Goal: Task Accomplishment & Management: Complete application form

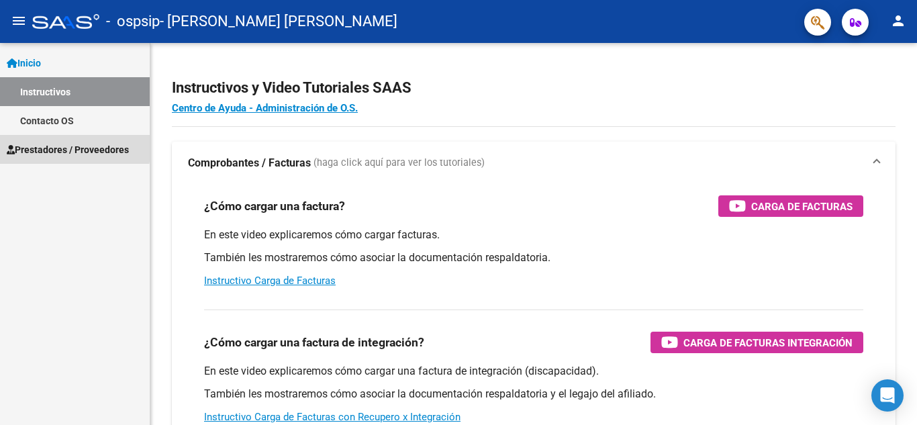
click at [48, 146] on span "Prestadores / Proveedores" at bounding box center [68, 149] width 122 height 15
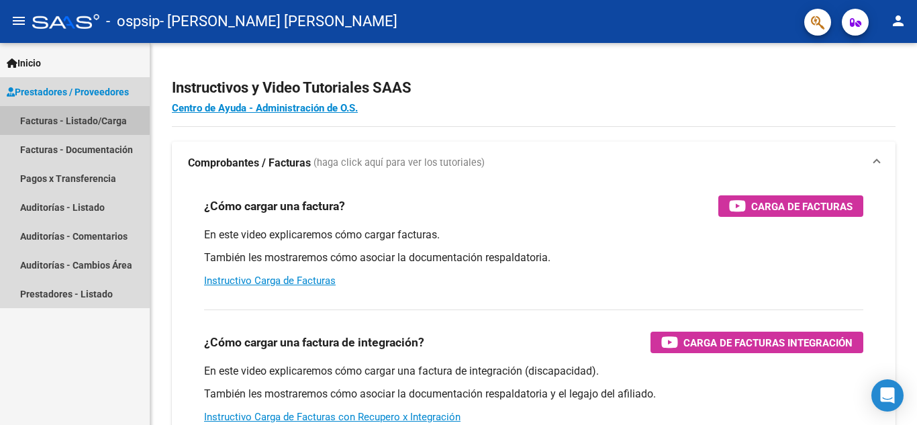
click at [58, 115] on link "Facturas - Listado/Carga" at bounding box center [75, 120] width 150 height 29
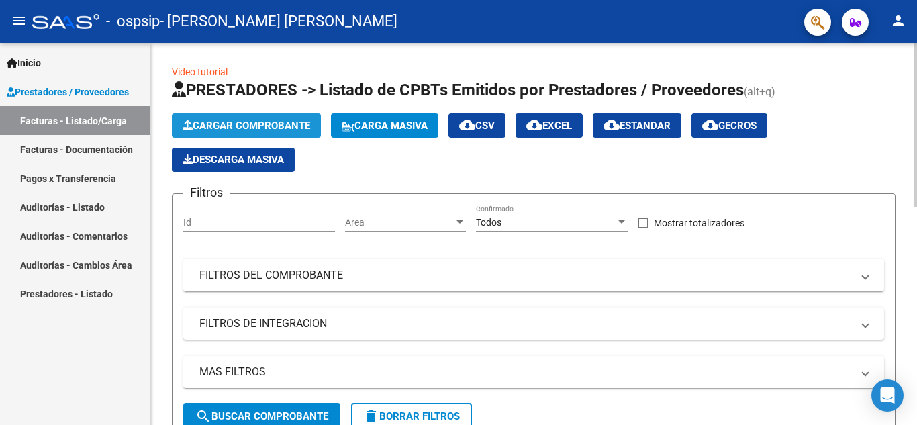
click at [234, 121] on span "Cargar Comprobante" at bounding box center [247, 125] width 128 height 12
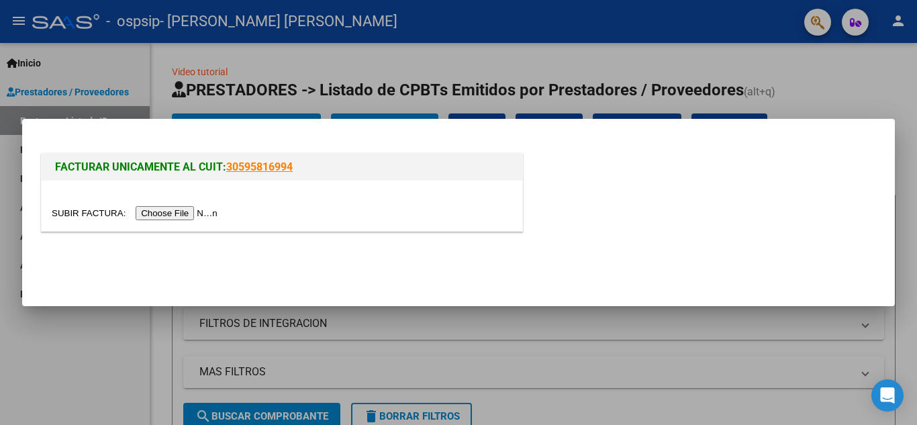
click at [200, 209] on input "file" at bounding box center [137, 213] width 170 height 14
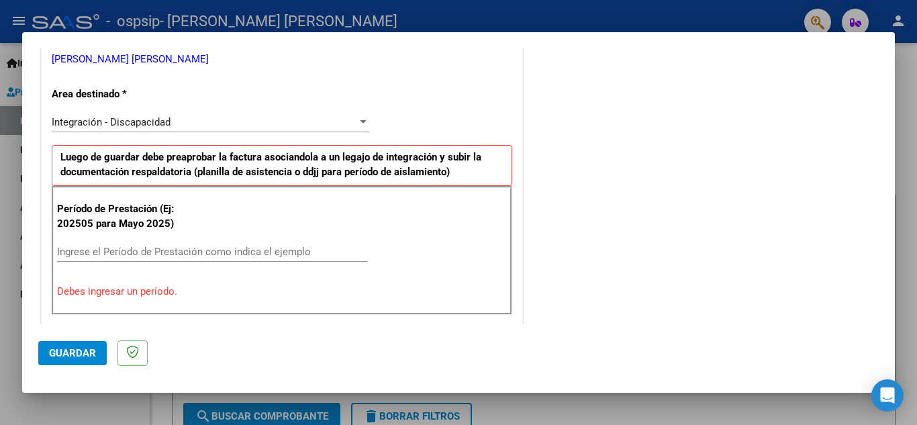
scroll to position [305, 0]
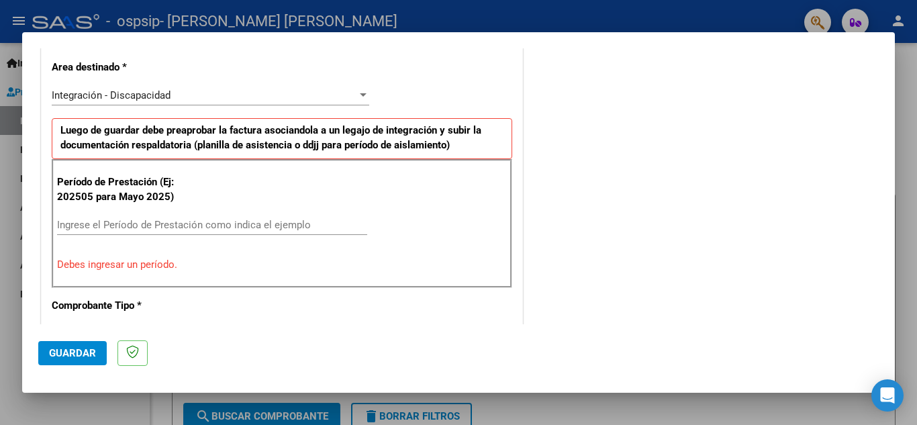
click at [213, 232] on div "Ingrese el Período de Prestación como indica el ejemplo" at bounding box center [212, 225] width 310 height 20
click at [209, 223] on input "Ingrese el Período de Prestación como indica el ejemplo" at bounding box center [212, 225] width 310 height 12
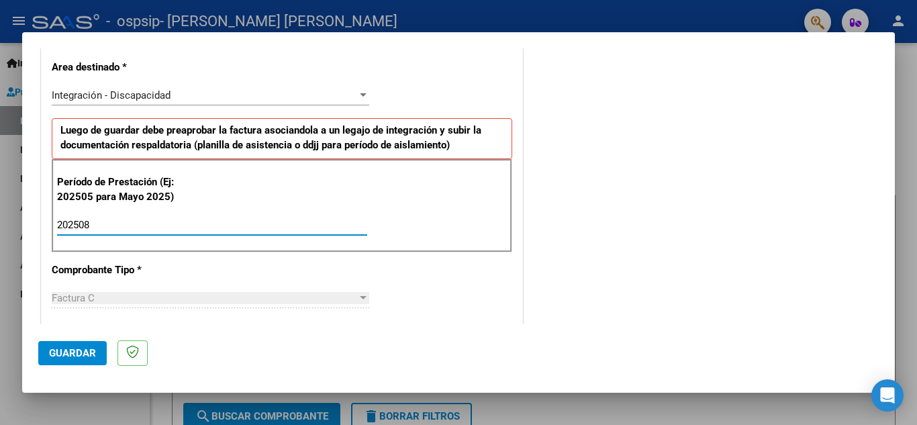
type input "202508"
click at [412, 312] on div "CUIT * 27-24314484-7 Ingresar CUIT ANALISIS PRESTADOR [PERSON_NAME] [PERSON_NAM…" at bounding box center [282, 416] width 481 height 1010
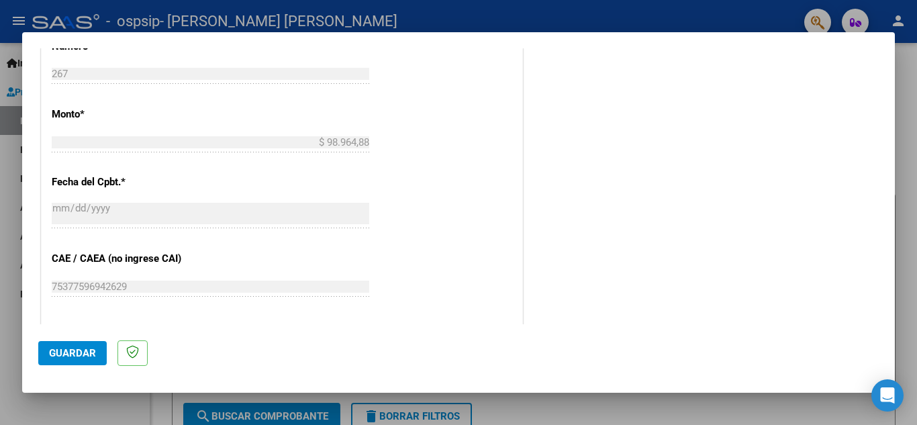
scroll to position [423, 0]
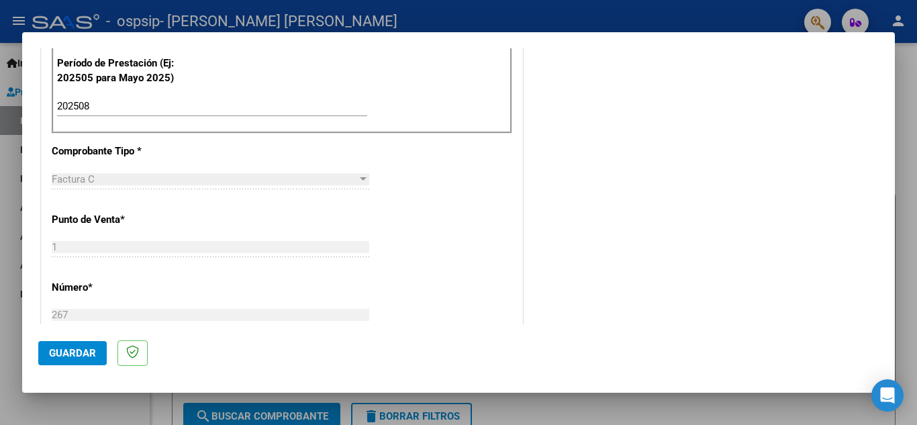
click at [83, 344] on button "Guardar" at bounding box center [72, 353] width 68 height 24
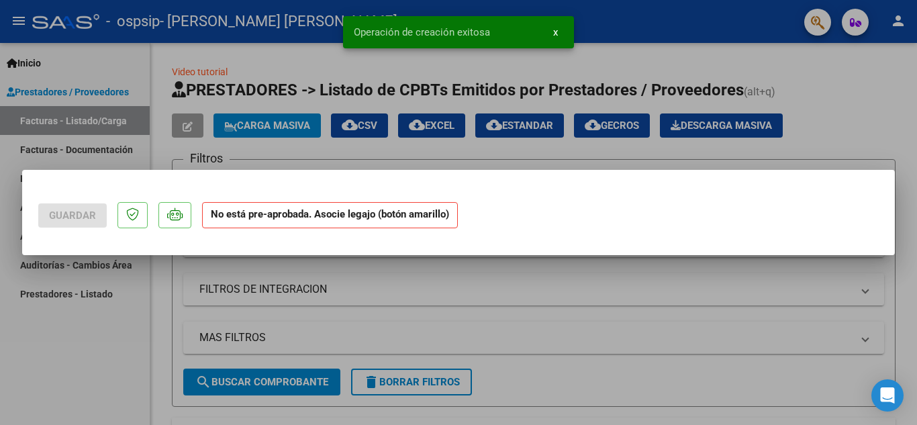
scroll to position [0, 0]
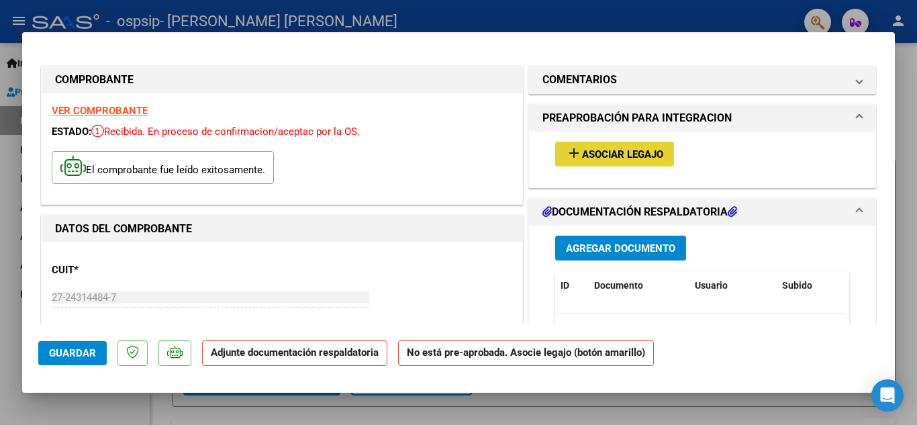
click at [617, 154] on span "Asociar Legajo" at bounding box center [622, 154] width 81 height 12
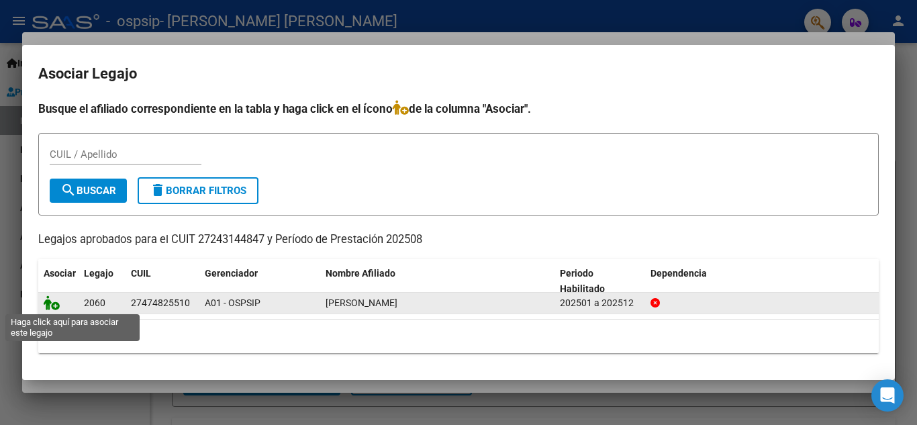
click at [48, 300] on icon at bounding box center [52, 302] width 16 height 15
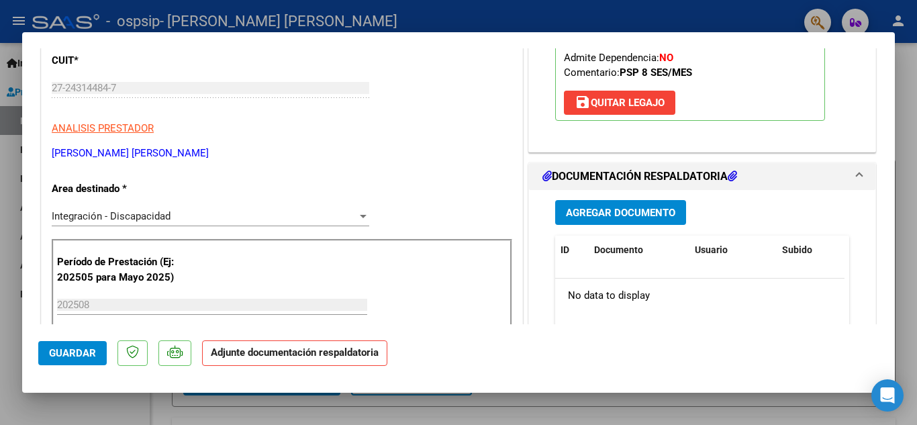
scroll to position [203, 0]
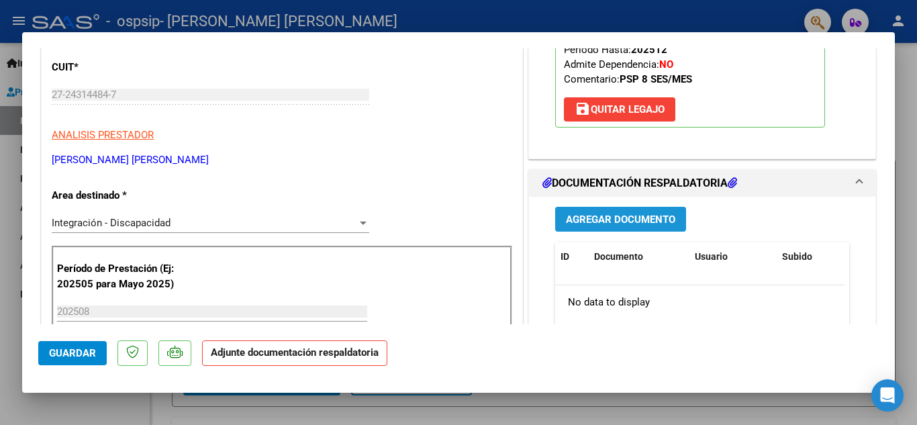
click at [613, 219] on span "Agregar Documento" at bounding box center [620, 219] width 109 height 12
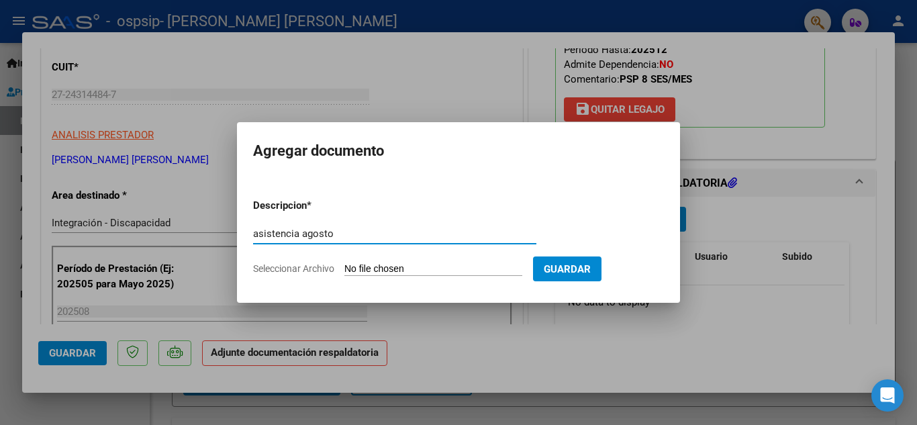
type input "asistencia agosto"
click at [459, 266] on input "Seleccionar Archivo" at bounding box center [433, 269] width 178 height 13
type input "C:\fakepath\asistencia agosto.pdf"
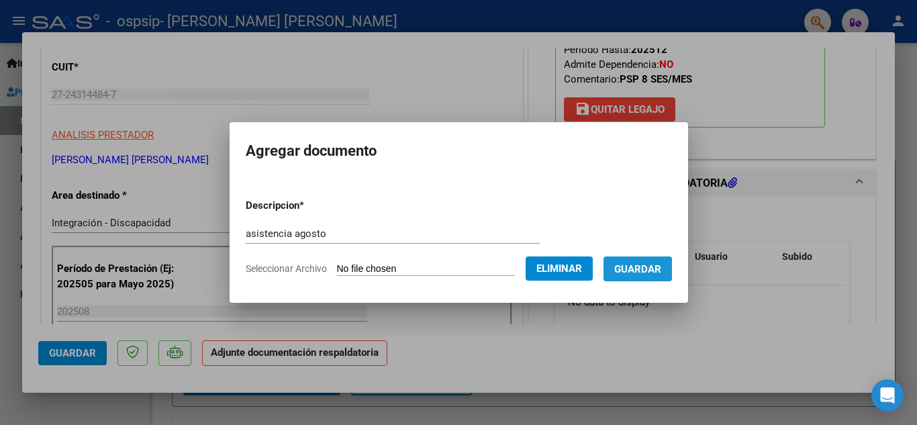
click at [636, 272] on span "Guardar" at bounding box center [637, 269] width 47 height 12
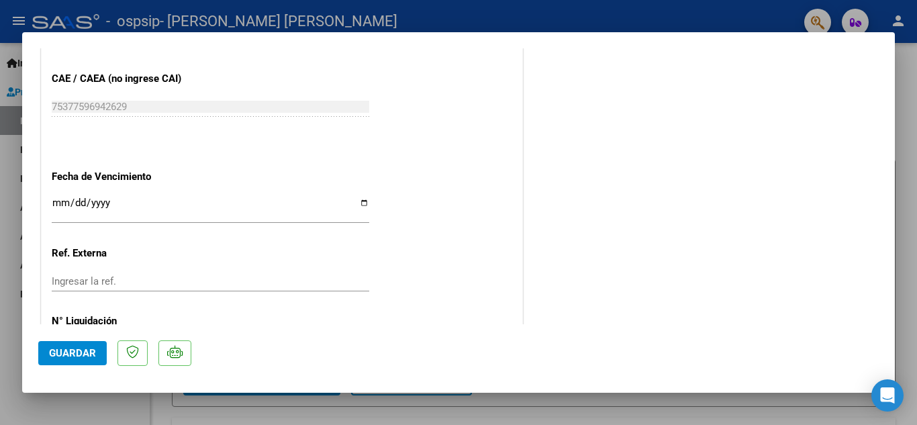
scroll to position [925, 0]
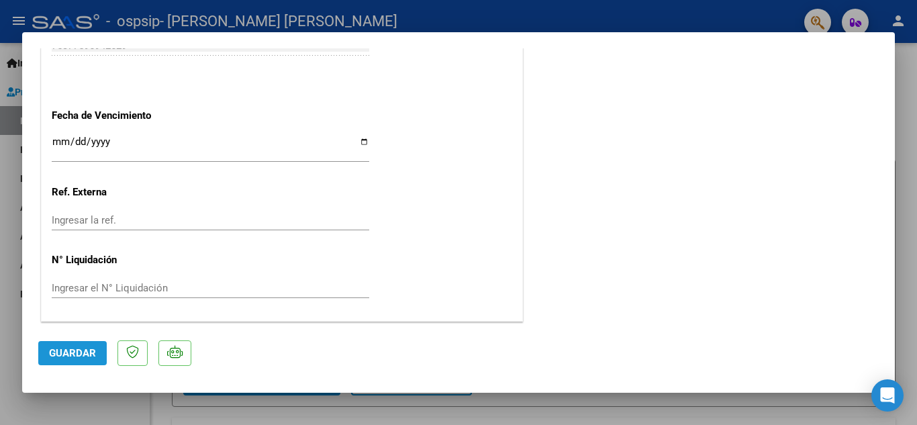
click at [83, 349] on span "Guardar" at bounding box center [72, 353] width 47 height 12
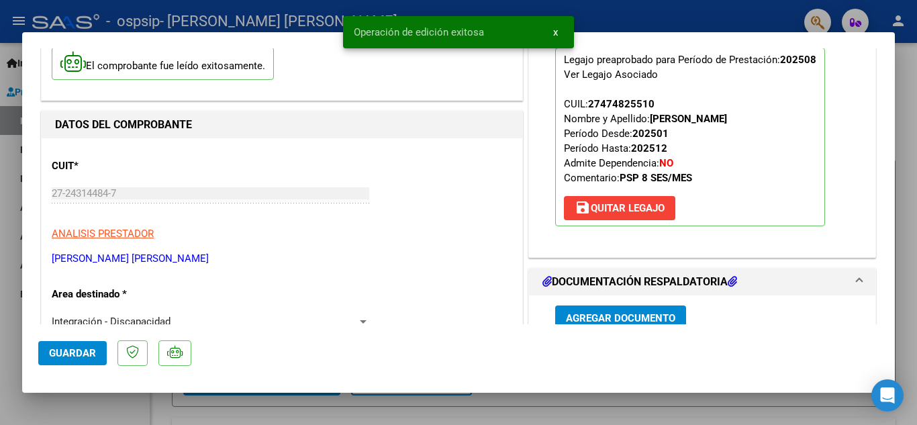
scroll to position [0, 0]
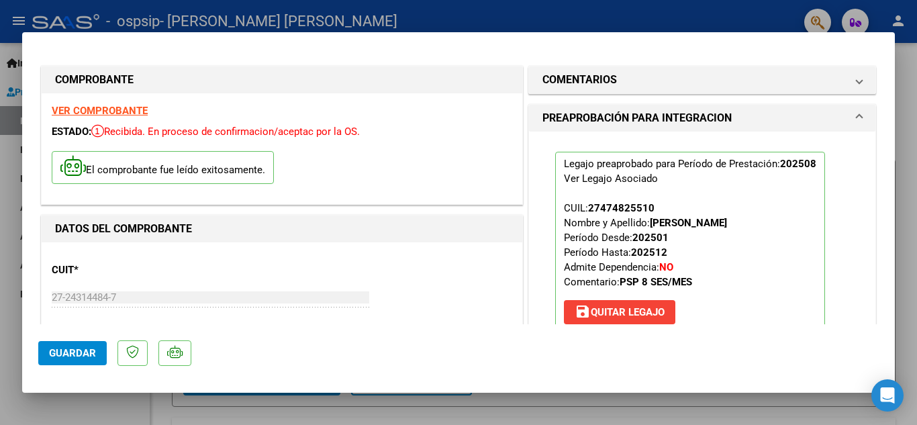
click at [911, 148] on div at bounding box center [458, 212] width 917 height 425
type input "$ 0,00"
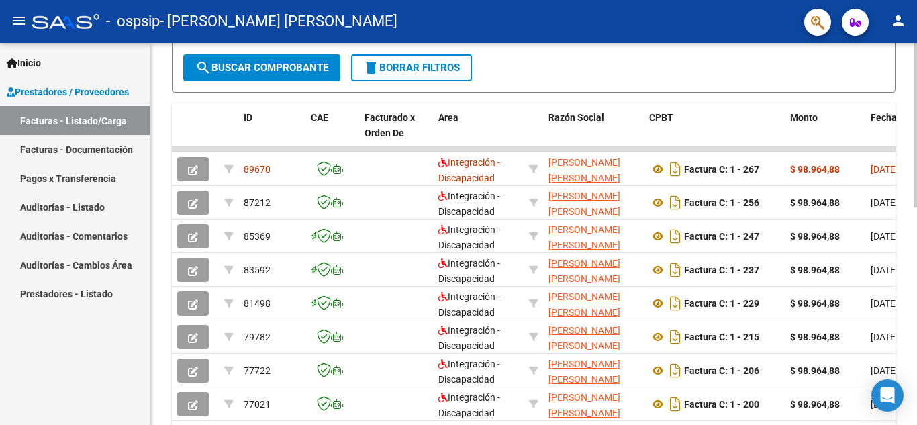
scroll to position [355, 0]
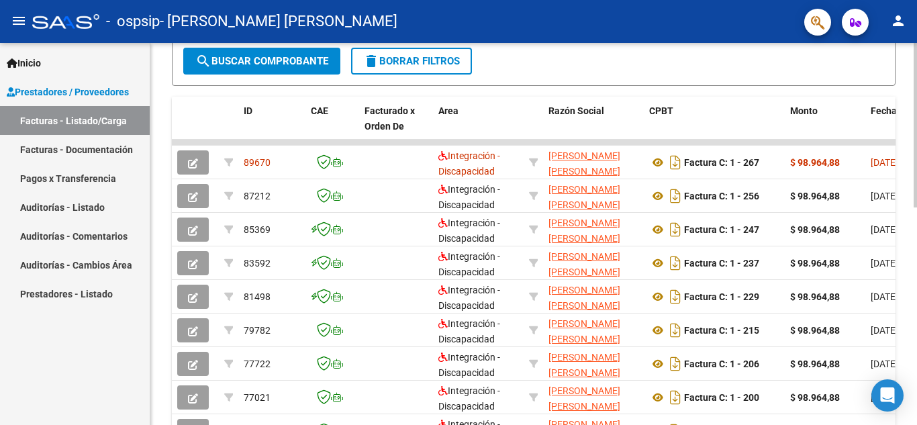
click at [916, 248] on div at bounding box center [914, 281] width 3 height 164
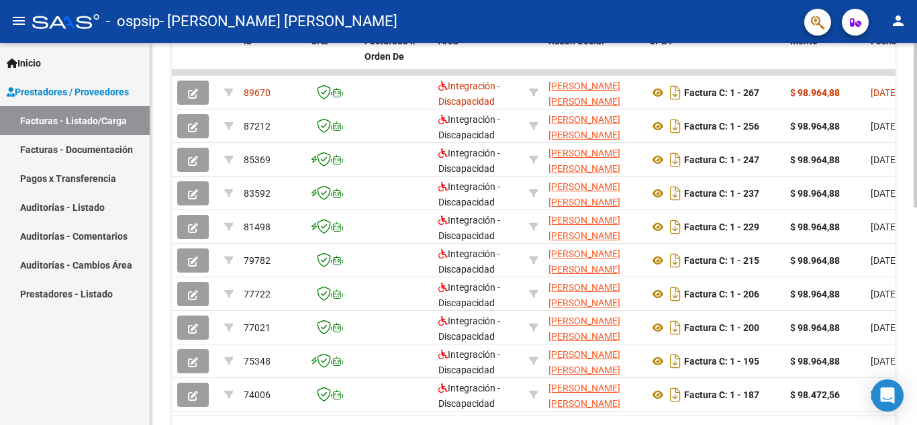
scroll to position [427, 0]
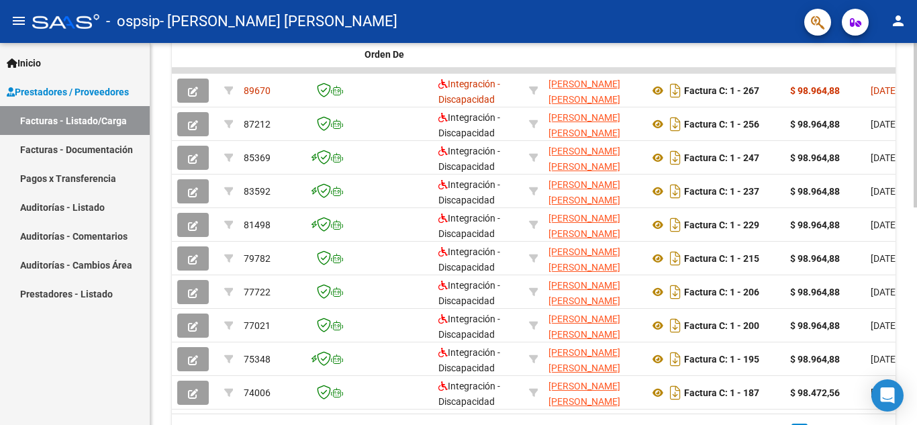
click at [909, 375] on div "Video tutorial PRESTADORES -> Listado de CPBTs Emitidos por Prestadores / Prove…" at bounding box center [535, 53] width 770 height 874
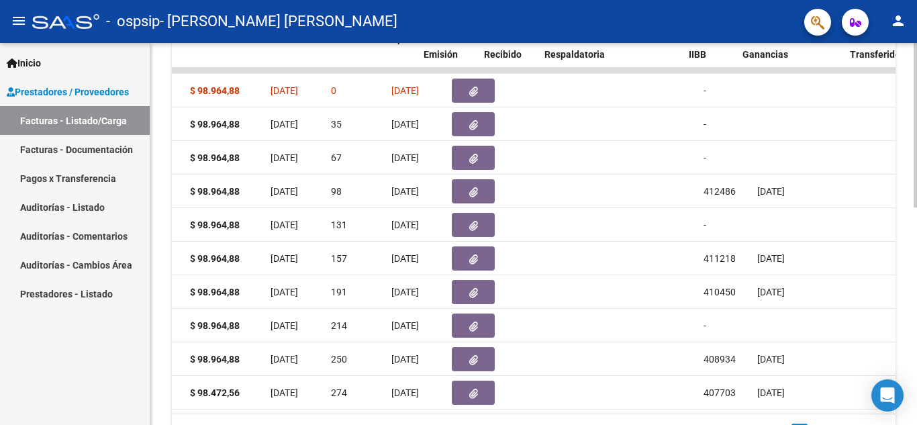
scroll to position [0, 507]
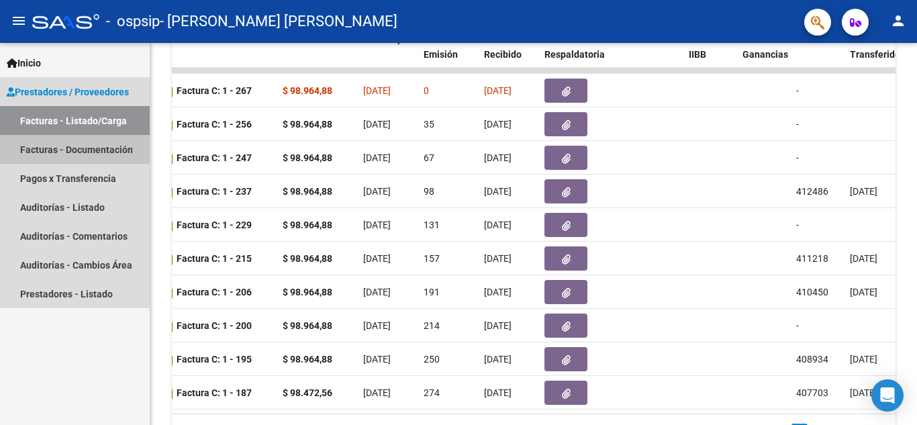
click at [111, 144] on link "Facturas - Documentación" at bounding box center [75, 149] width 150 height 29
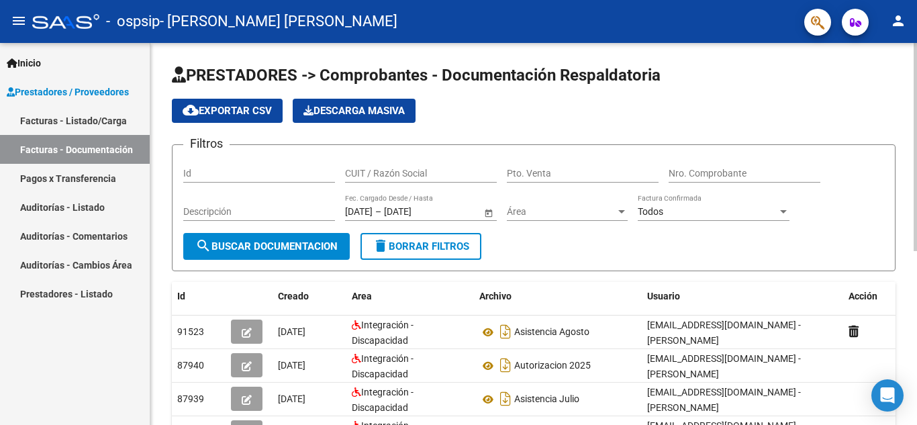
click at [909, 415] on div "PRESTADORES -> Comprobantes - Documentación Respaldatoria cloud_download Export…" at bounding box center [533, 387] width 766 height 689
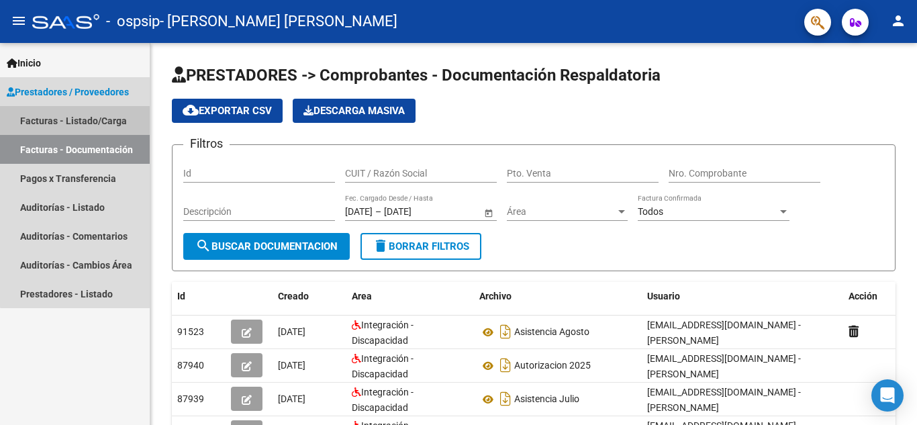
click at [89, 116] on link "Facturas - Listado/Carga" at bounding box center [75, 120] width 150 height 29
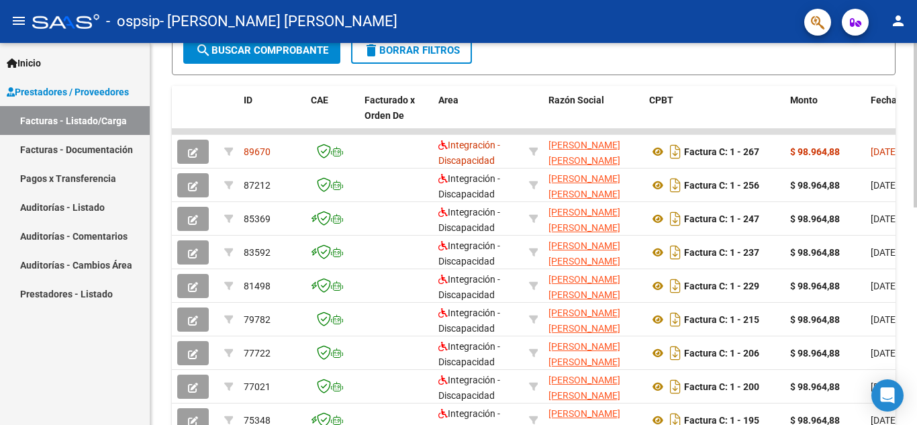
click at [902, 290] on div "Video tutorial PRESTADORES -> Listado de CPBTs Emitidos por Prestadores / Prove…" at bounding box center [535, 114] width 770 height 874
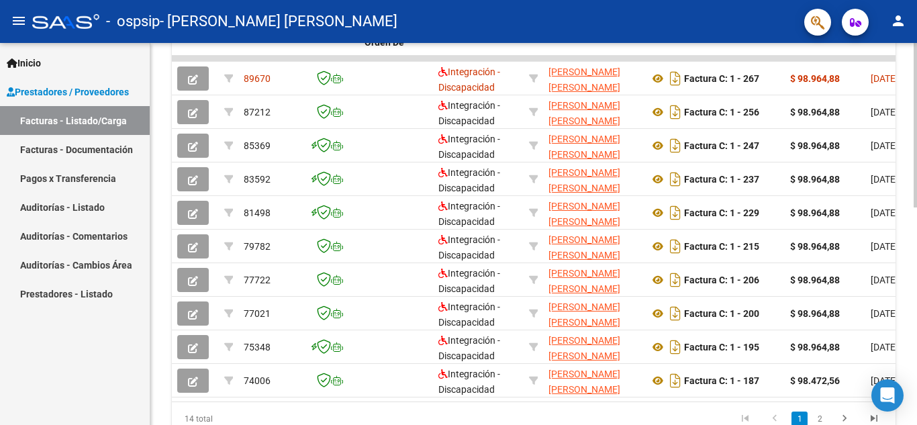
click at [914, 240] on div at bounding box center [914, 318] width 3 height 164
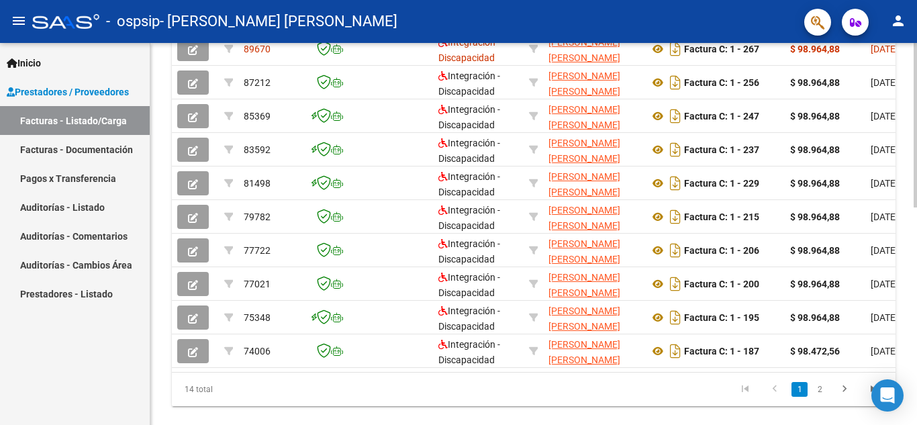
scroll to position [472, 0]
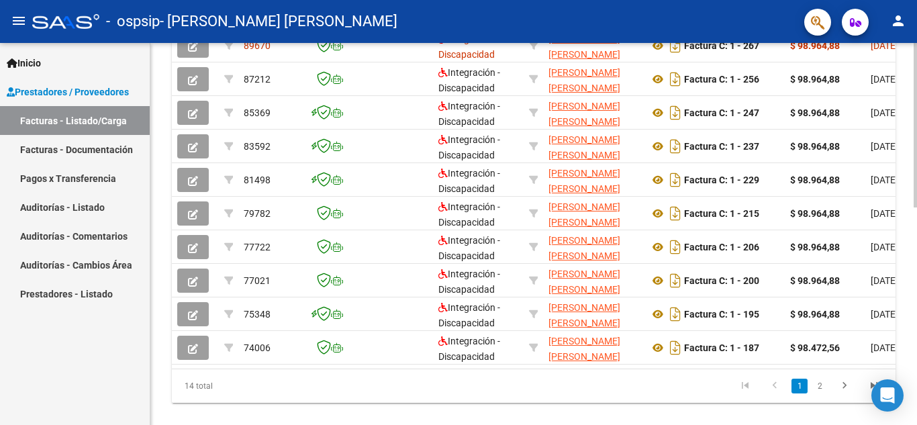
click at [916, 297] on div at bounding box center [914, 333] width 3 height 164
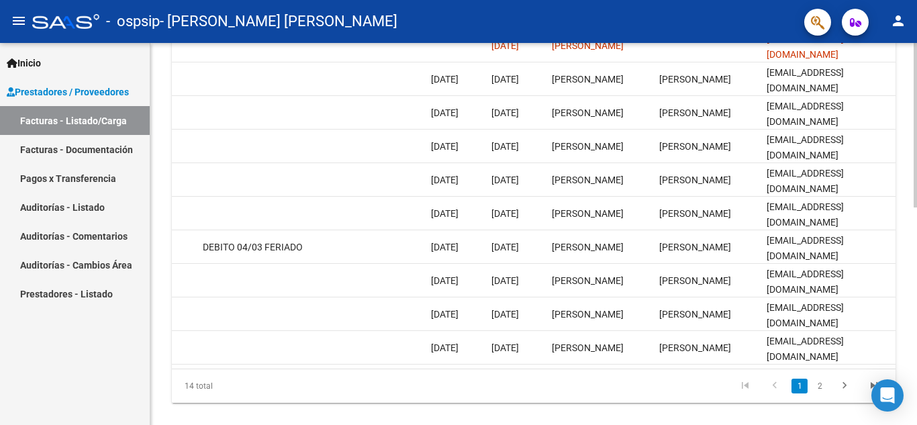
scroll to position [90, 0]
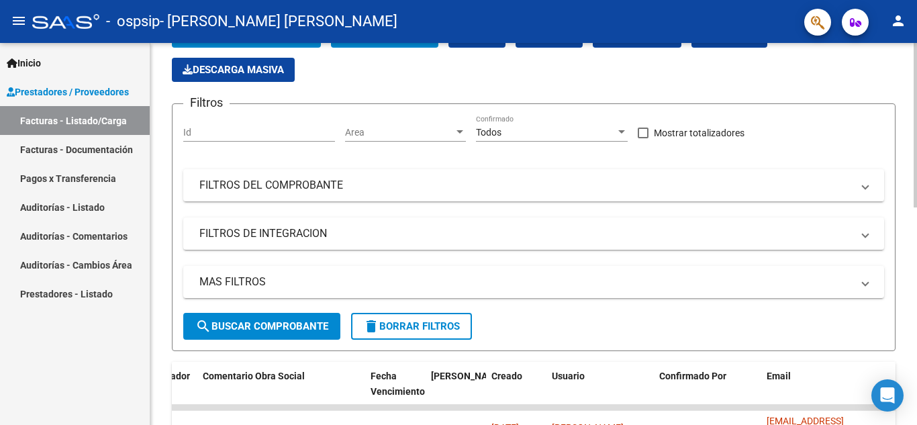
click at [913, 85] on div at bounding box center [914, 234] width 3 height 382
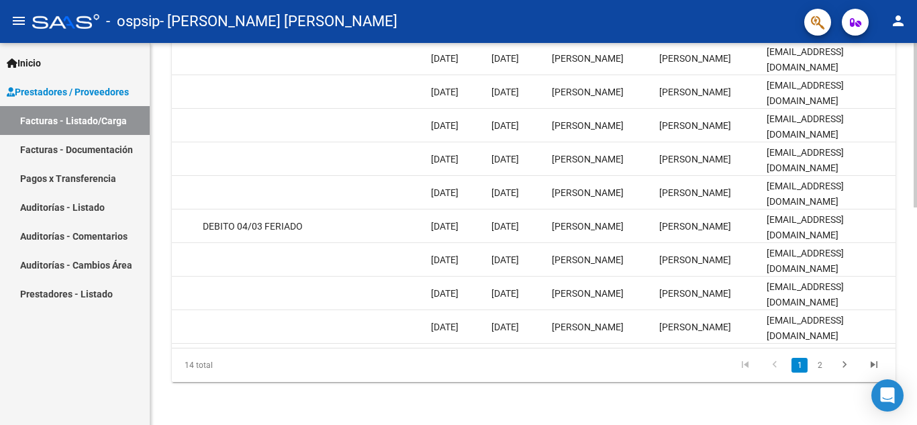
scroll to position [418, 0]
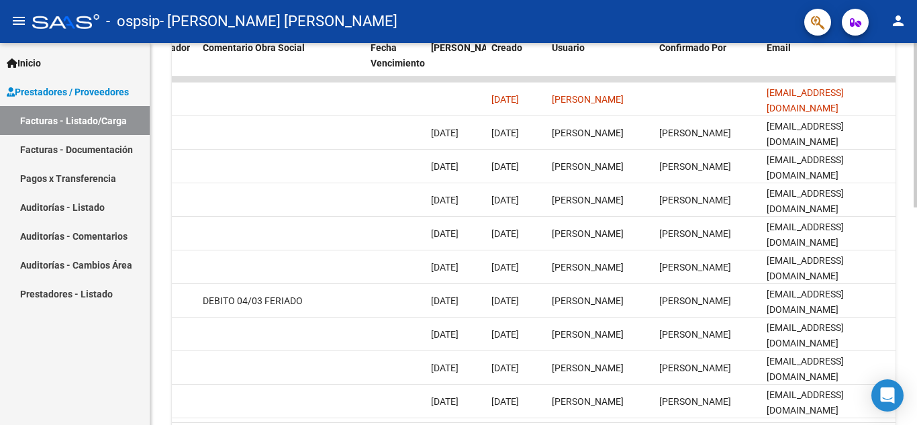
click at [909, 358] on div "Video tutorial PRESTADORES -> Listado de CPBTs Emitidos por Prestadores / Prove…" at bounding box center [535, 62] width 770 height 874
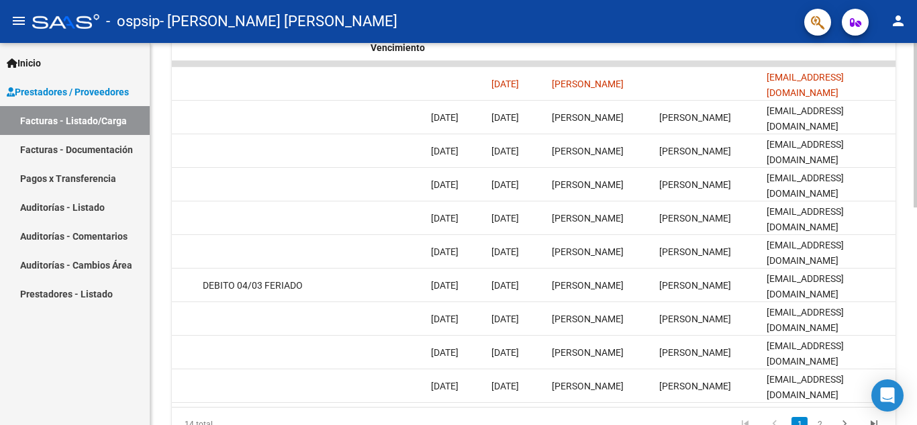
scroll to position [440, 0]
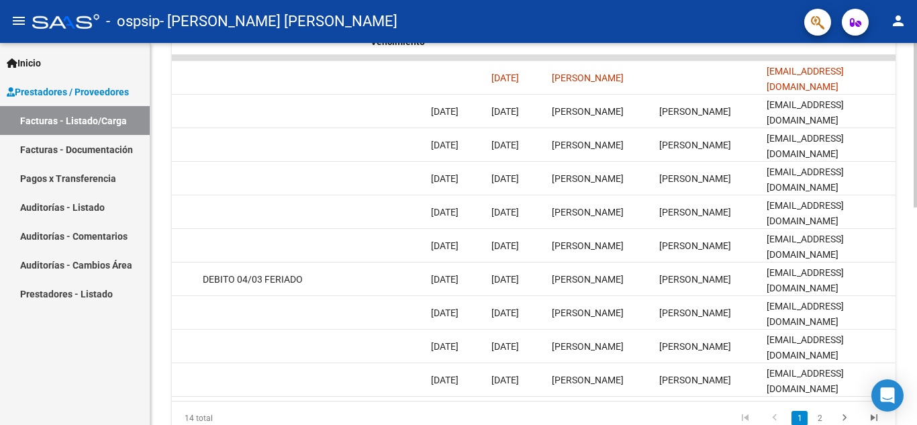
click at [915, 259] on div at bounding box center [914, 319] width 3 height 164
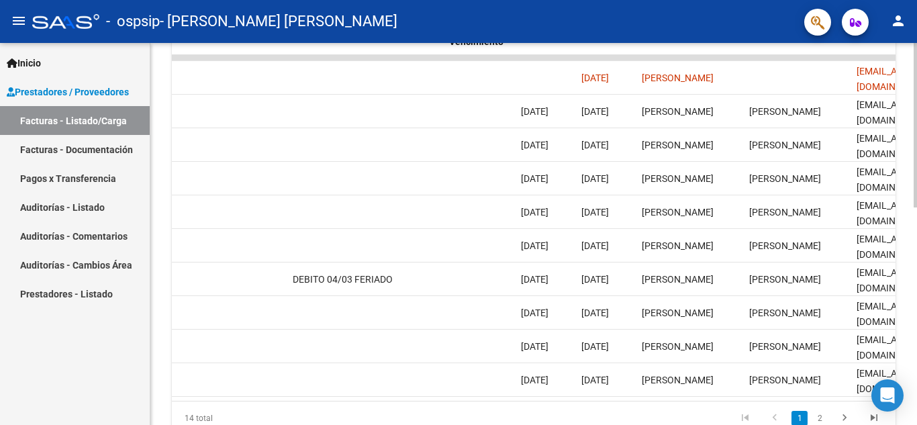
scroll to position [0, 1999]
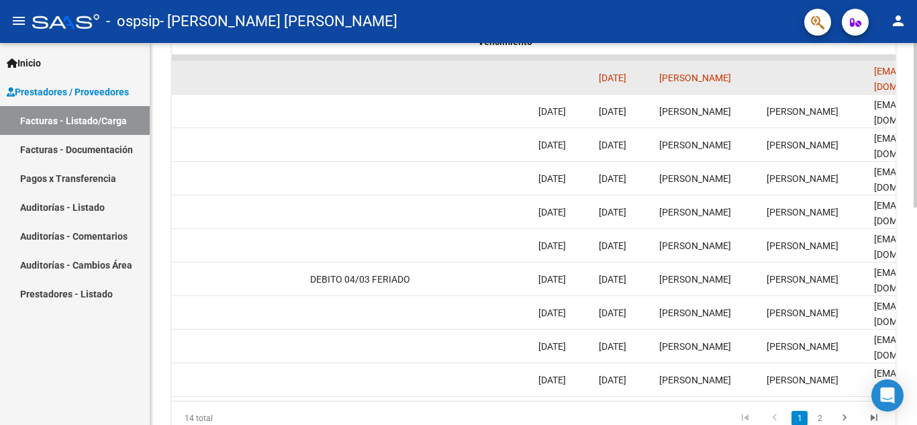
click at [545, 76] on datatable-body-cell at bounding box center [563, 77] width 60 height 33
click at [731, 74] on span "[PERSON_NAME]" at bounding box center [695, 77] width 72 height 11
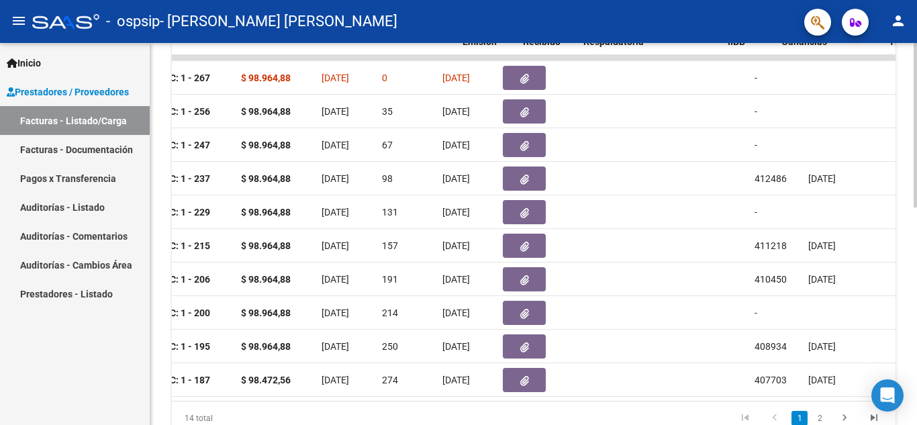
scroll to position [0, 450]
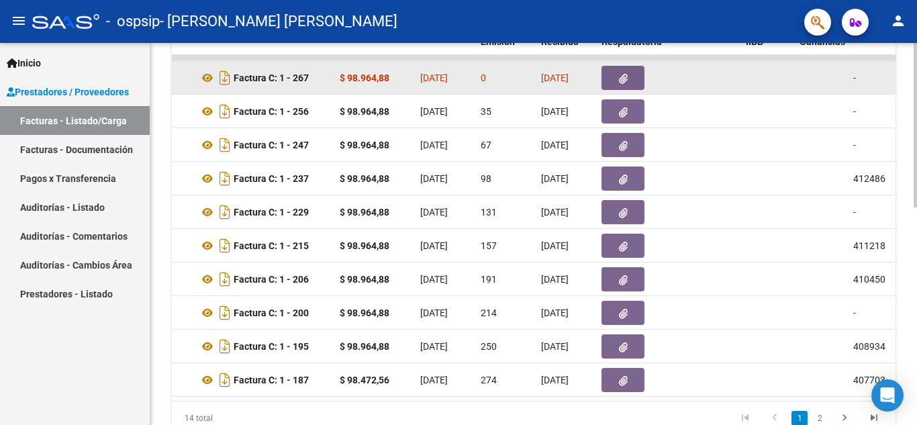
click at [627, 77] on icon "button" at bounding box center [623, 79] width 9 height 10
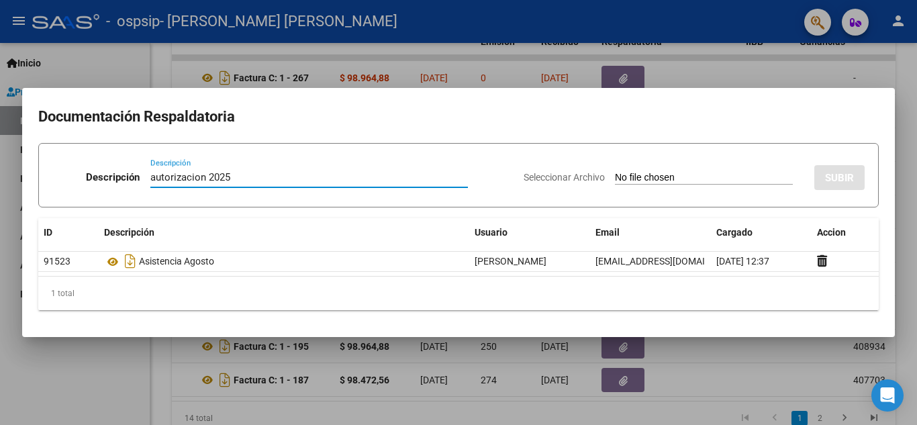
type input "autorizacion 2025"
click at [652, 172] on input "Seleccionar Archivo" at bounding box center [704, 178] width 178 height 13
type input "C:\fakepath\autorizacion 2025.pdf"
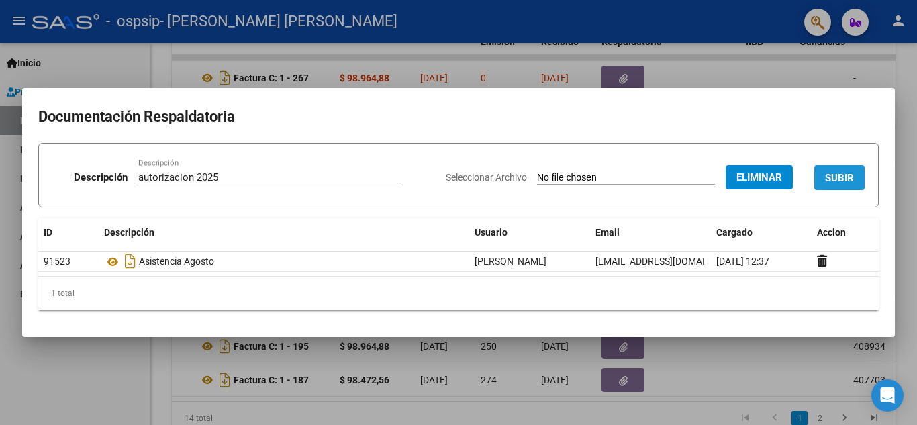
click at [843, 174] on span "SUBIR" at bounding box center [839, 178] width 29 height 12
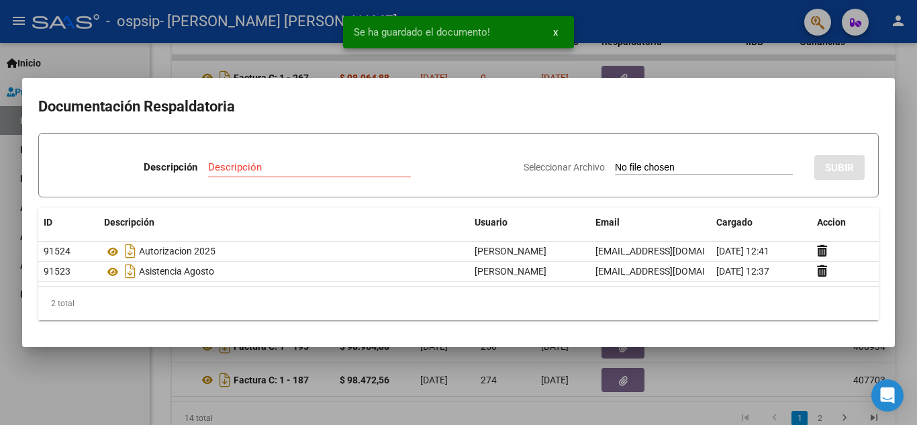
click at [852, 66] on div at bounding box center [458, 212] width 917 height 425
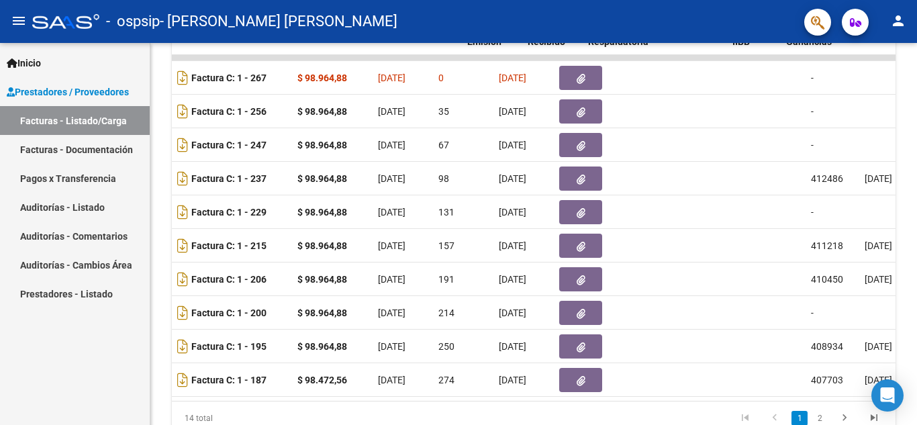
scroll to position [0, 442]
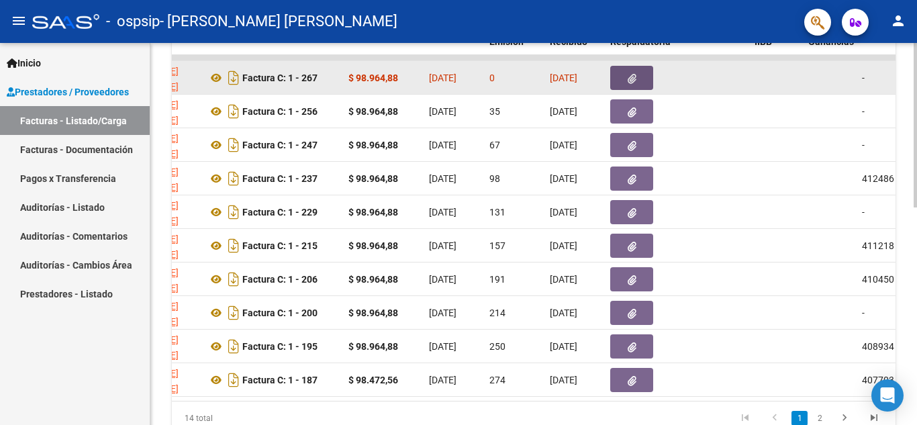
click at [642, 79] on button "button" at bounding box center [631, 78] width 43 height 24
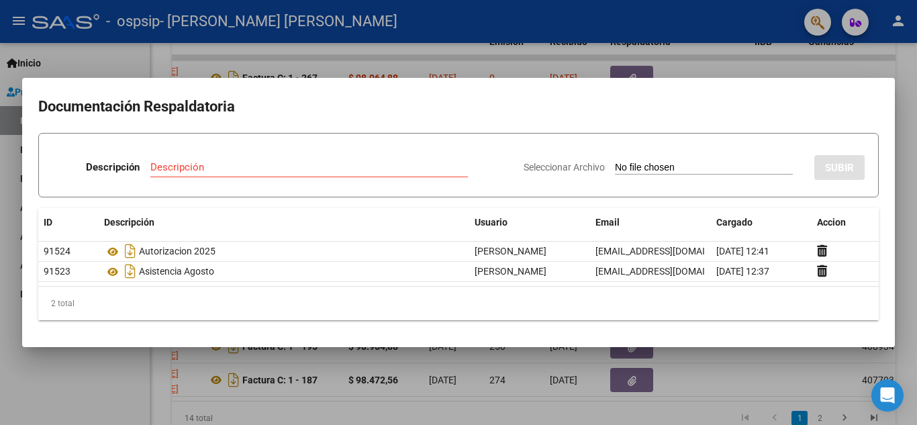
click at [697, 66] on div at bounding box center [458, 212] width 917 height 425
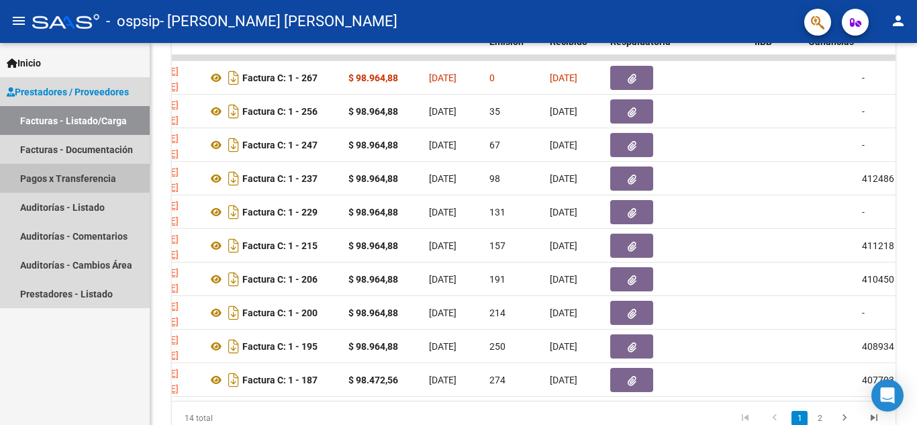
click at [68, 182] on link "Pagos x Transferencia" at bounding box center [75, 178] width 150 height 29
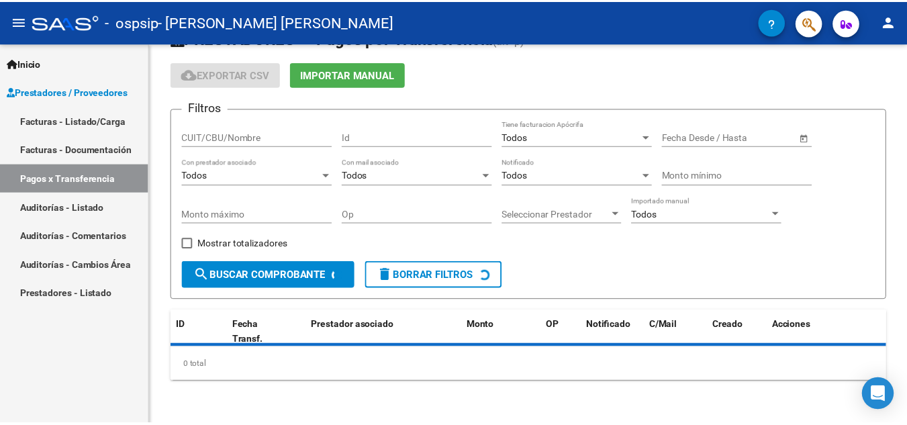
scroll to position [67, 0]
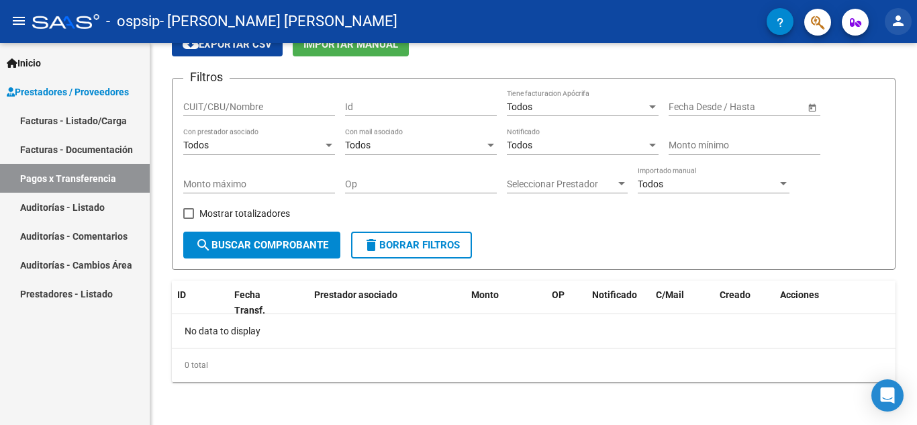
click at [902, 20] on mat-icon "person" at bounding box center [898, 21] width 16 height 16
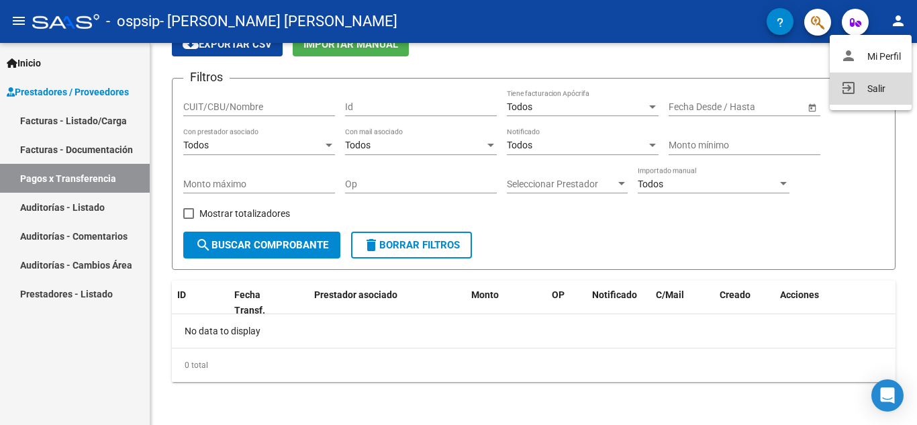
click at [880, 86] on button "exit_to_app Salir" at bounding box center [871, 88] width 82 height 32
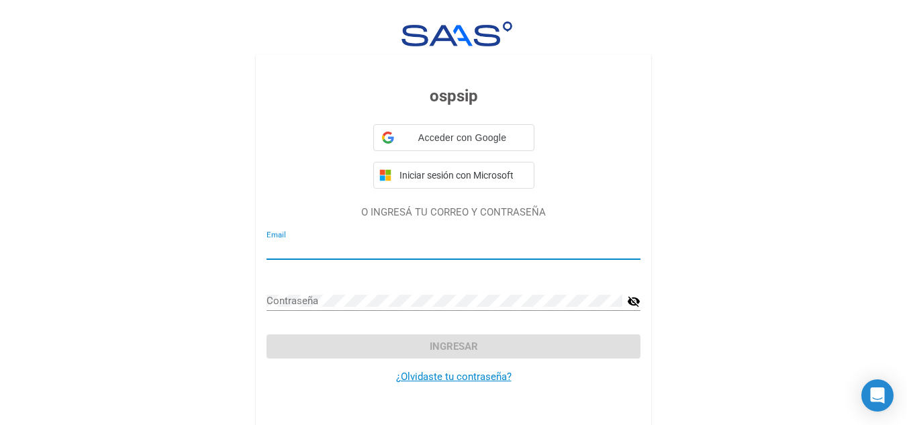
type input "[EMAIL_ADDRESS][DOMAIN_NAME]"
